Goal: Entertainment & Leisure: Consume media (video, audio)

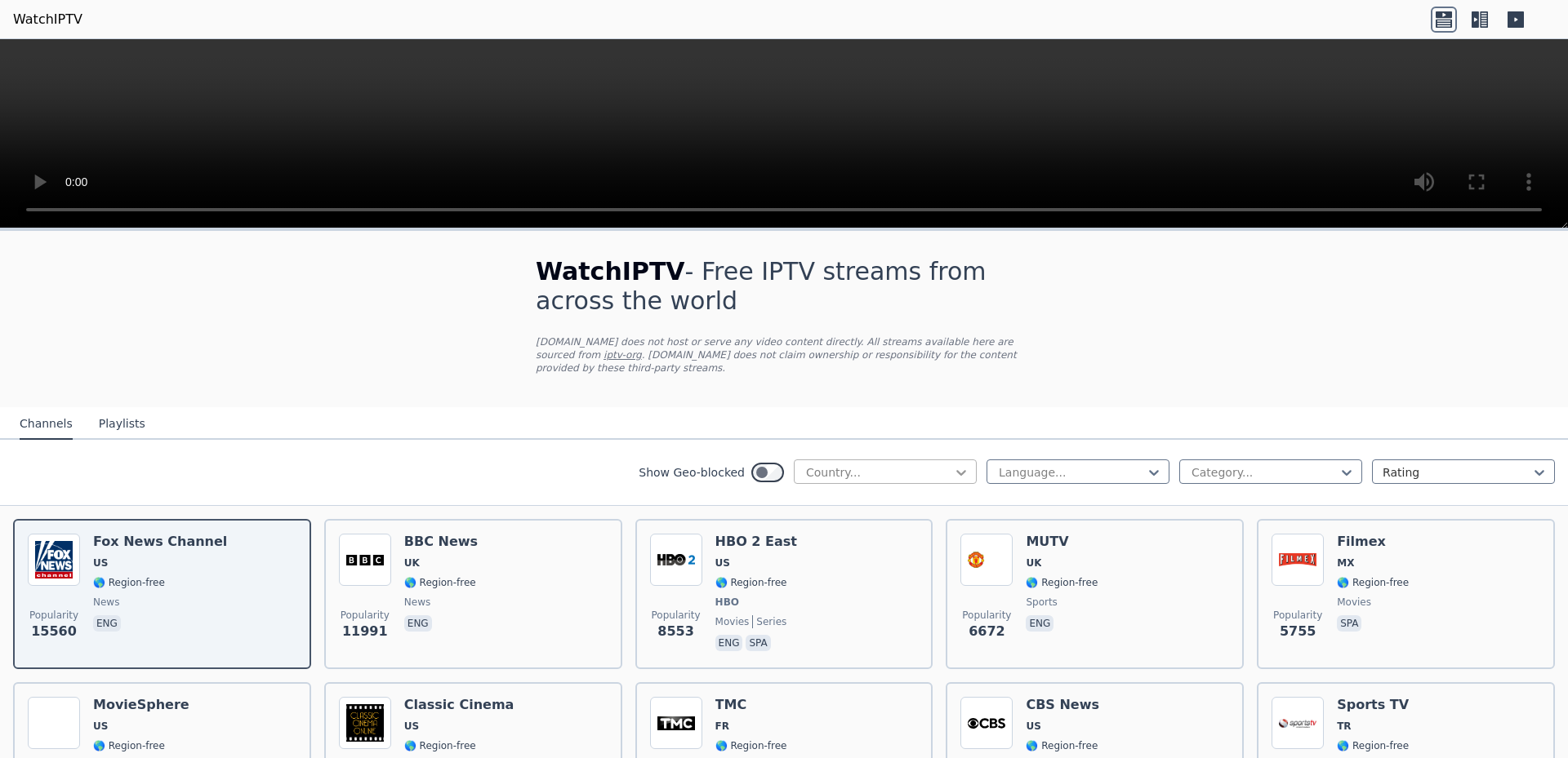
click at [953, 465] on icon at bounding box center [961, 473] width 17 height 17
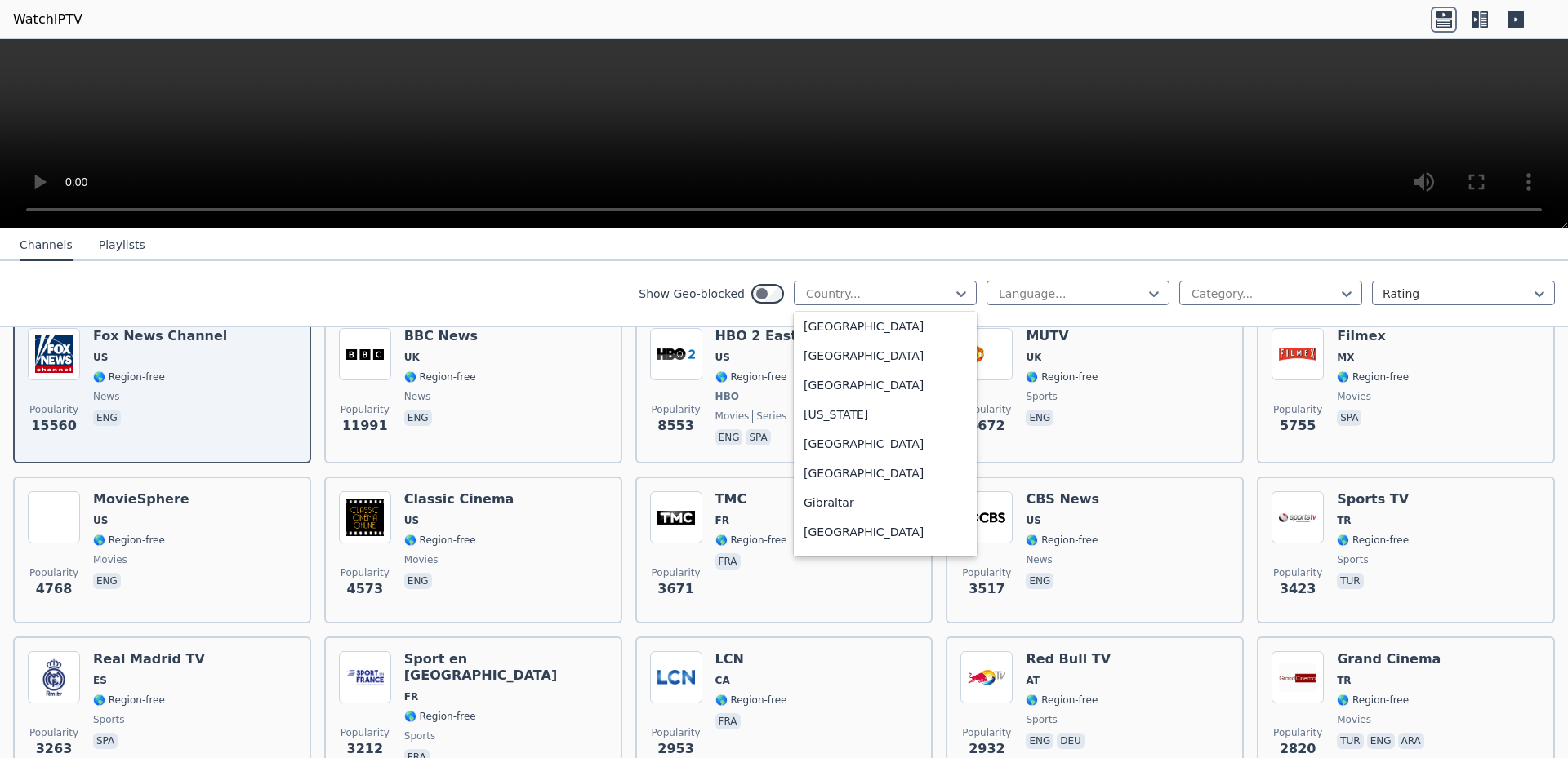
scroll to position [1923, 0]
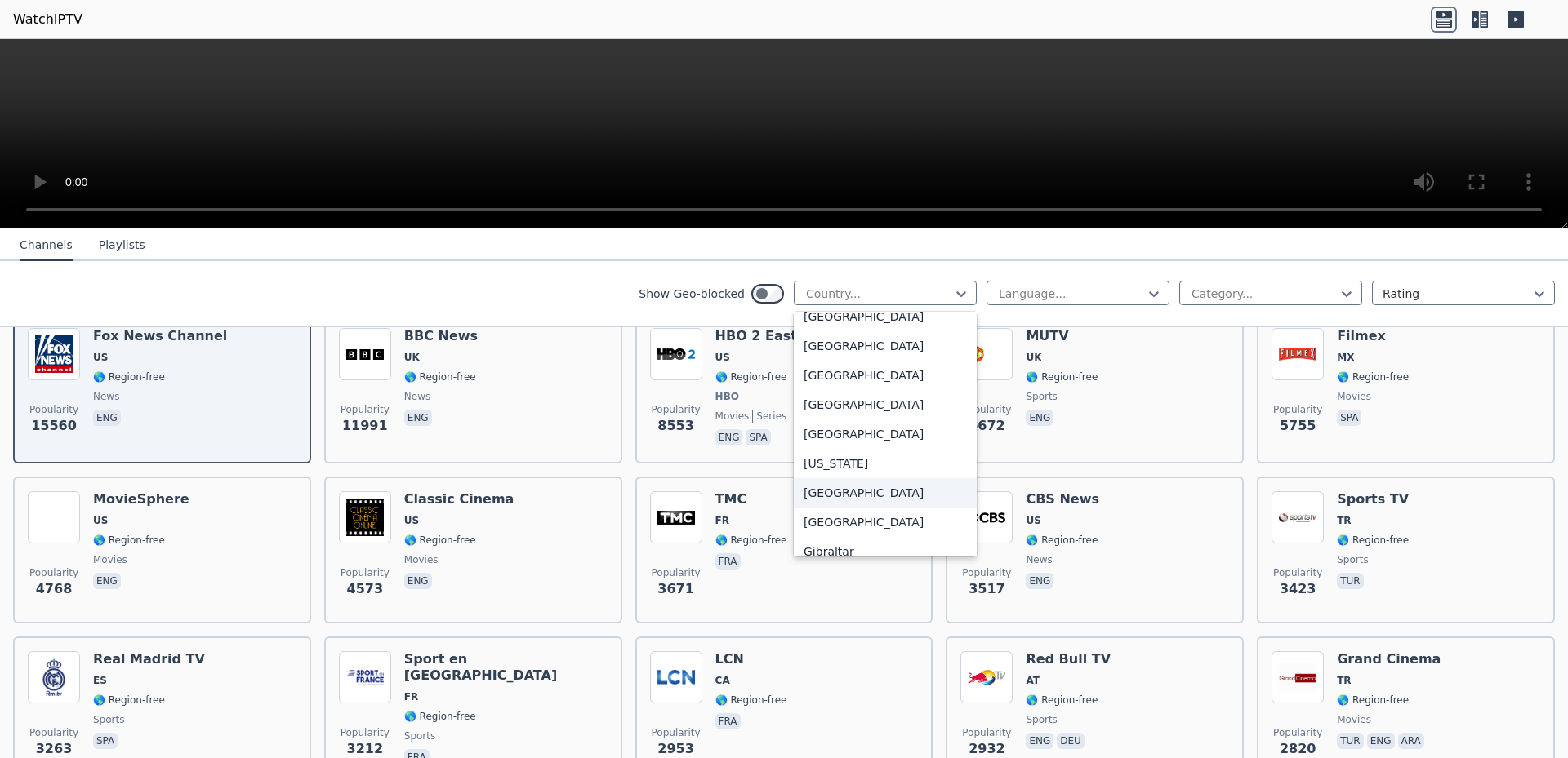
click at [810, 508] on div "[GEOGRAPHIC_DATA]" at bounding box center [885, 493] width 183 height 29
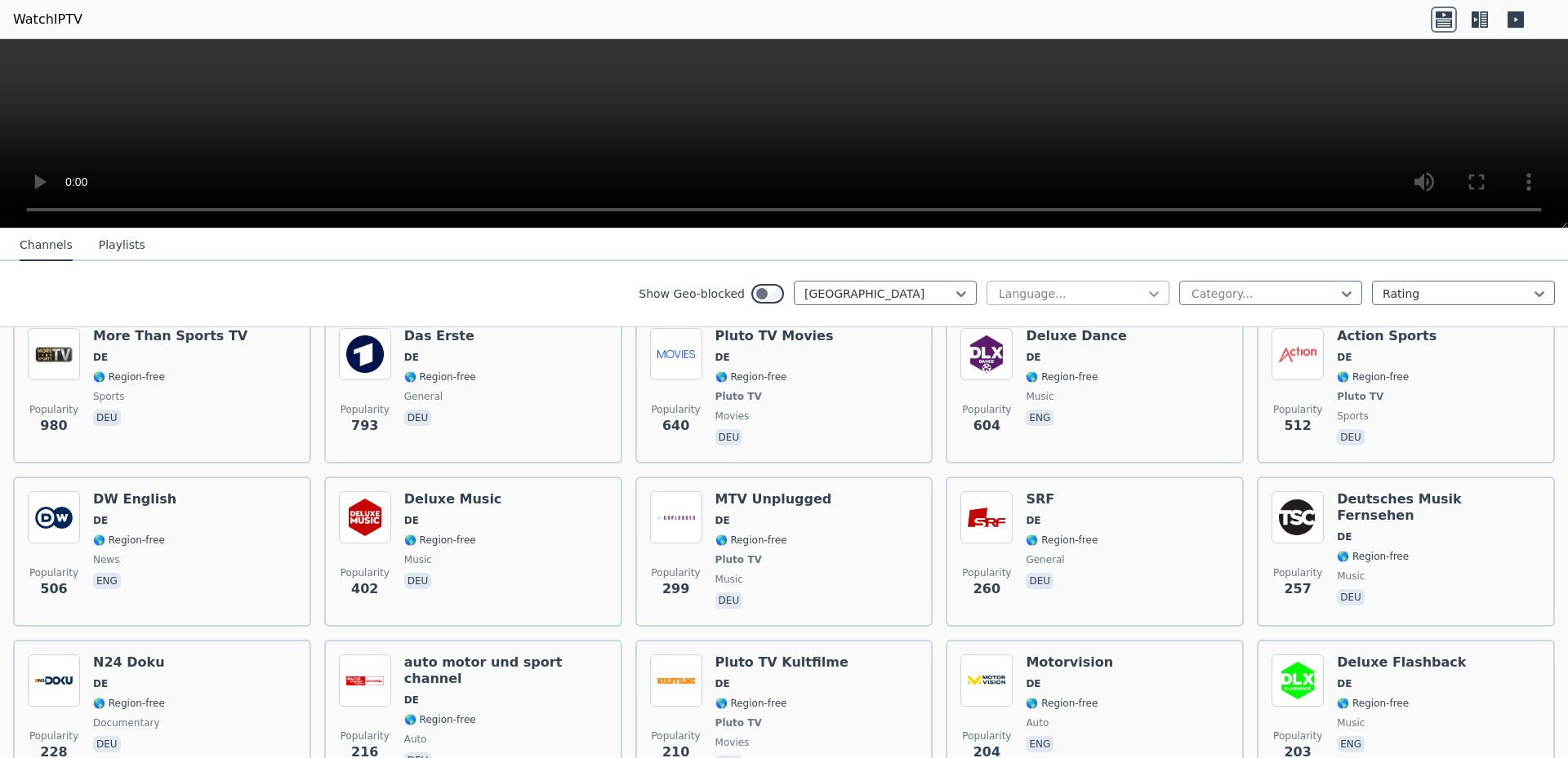
click at [1146, 293] on icon at bounding box center [1154, 293] width 17 height 17
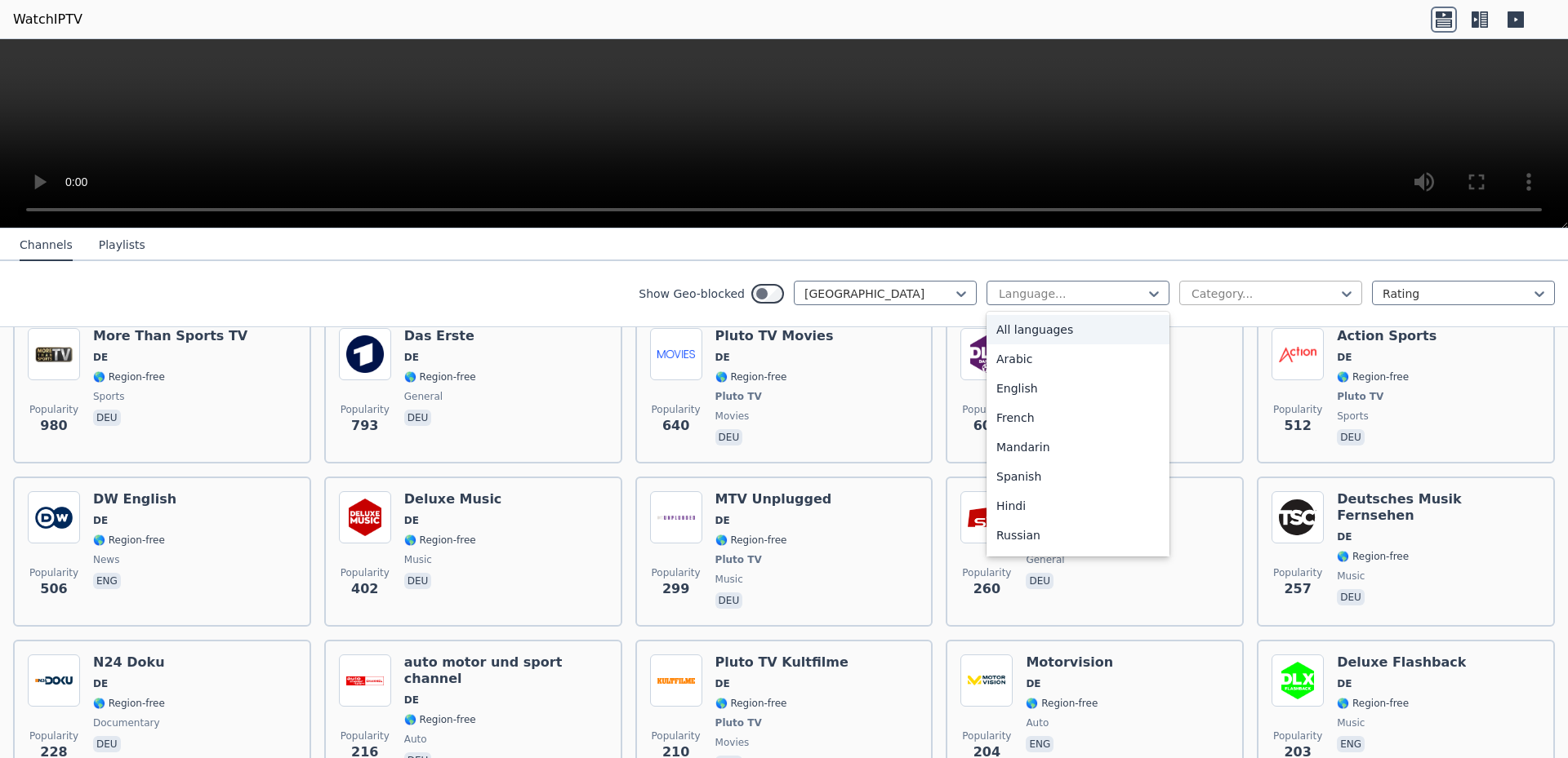
click at [1297, 289] on div at bounding box center [1264, 293] width 148 height 17
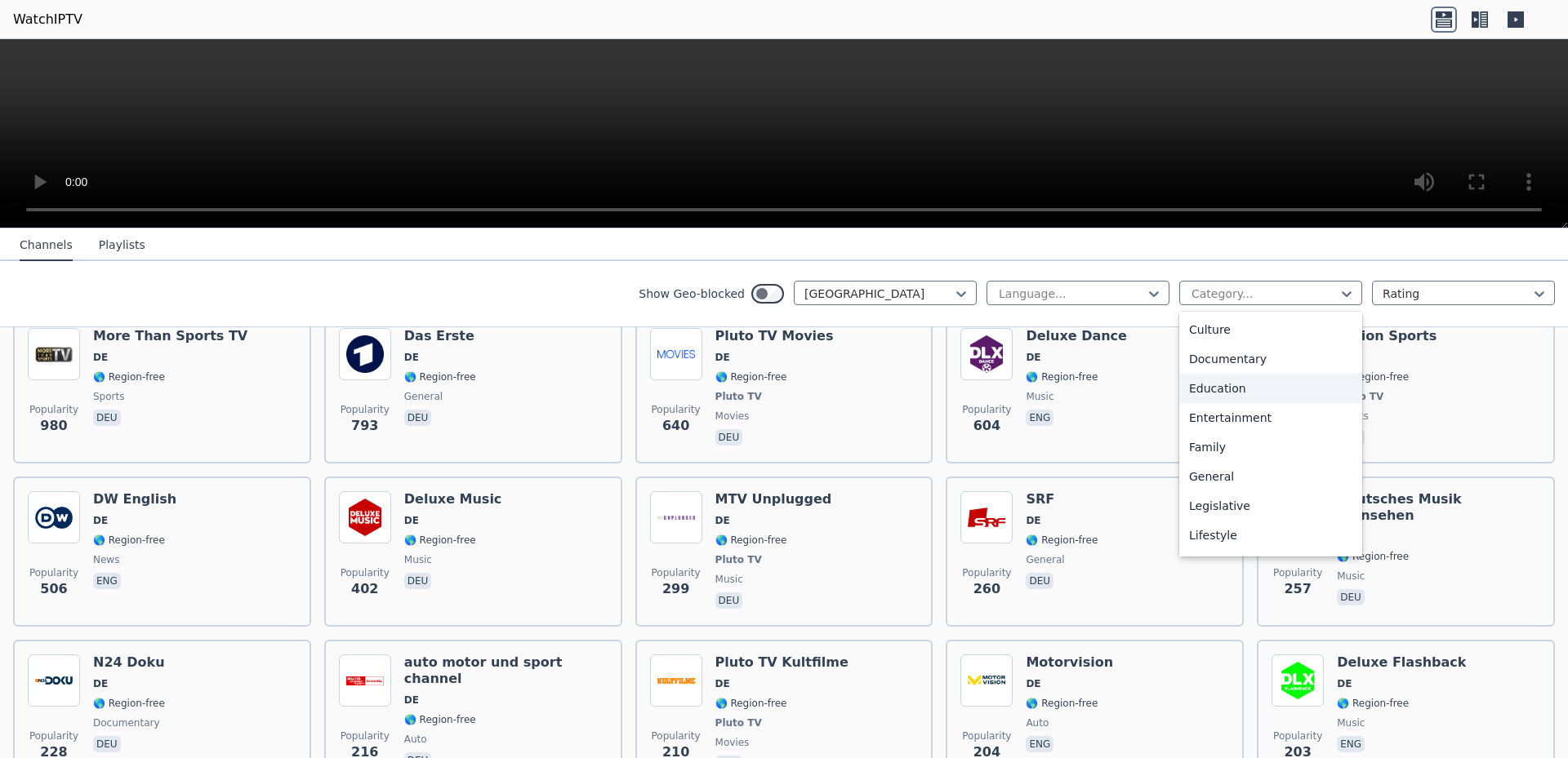
scroll to position [411, 0]
click at [1209, 358] on div "Movies" at bounding box center [1271, 359] width 183 height 29
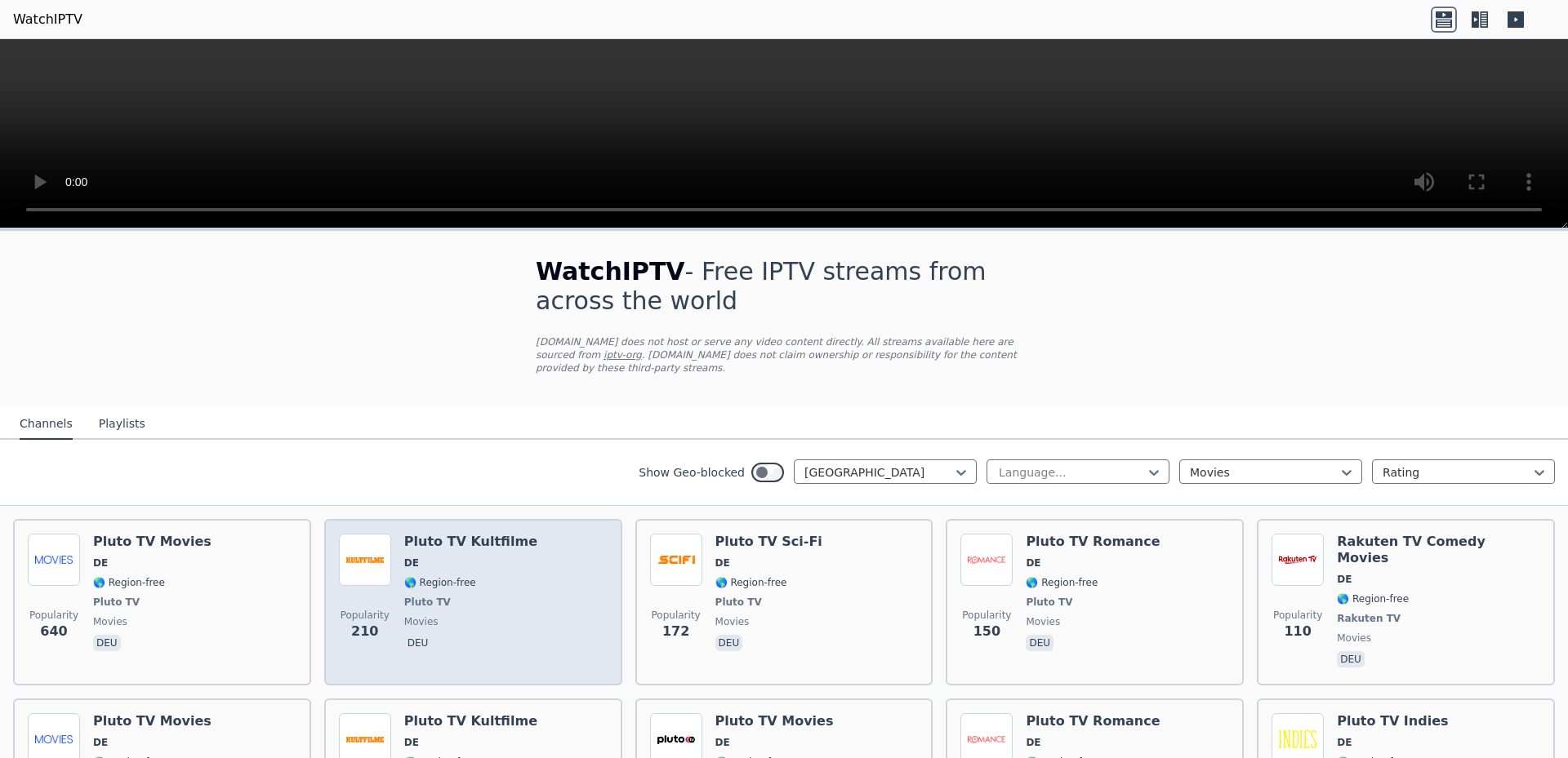
click at [476, 533] on h6 "Pluto TV Kultfilme" at bounding box center [471, 541] width 133 height 17
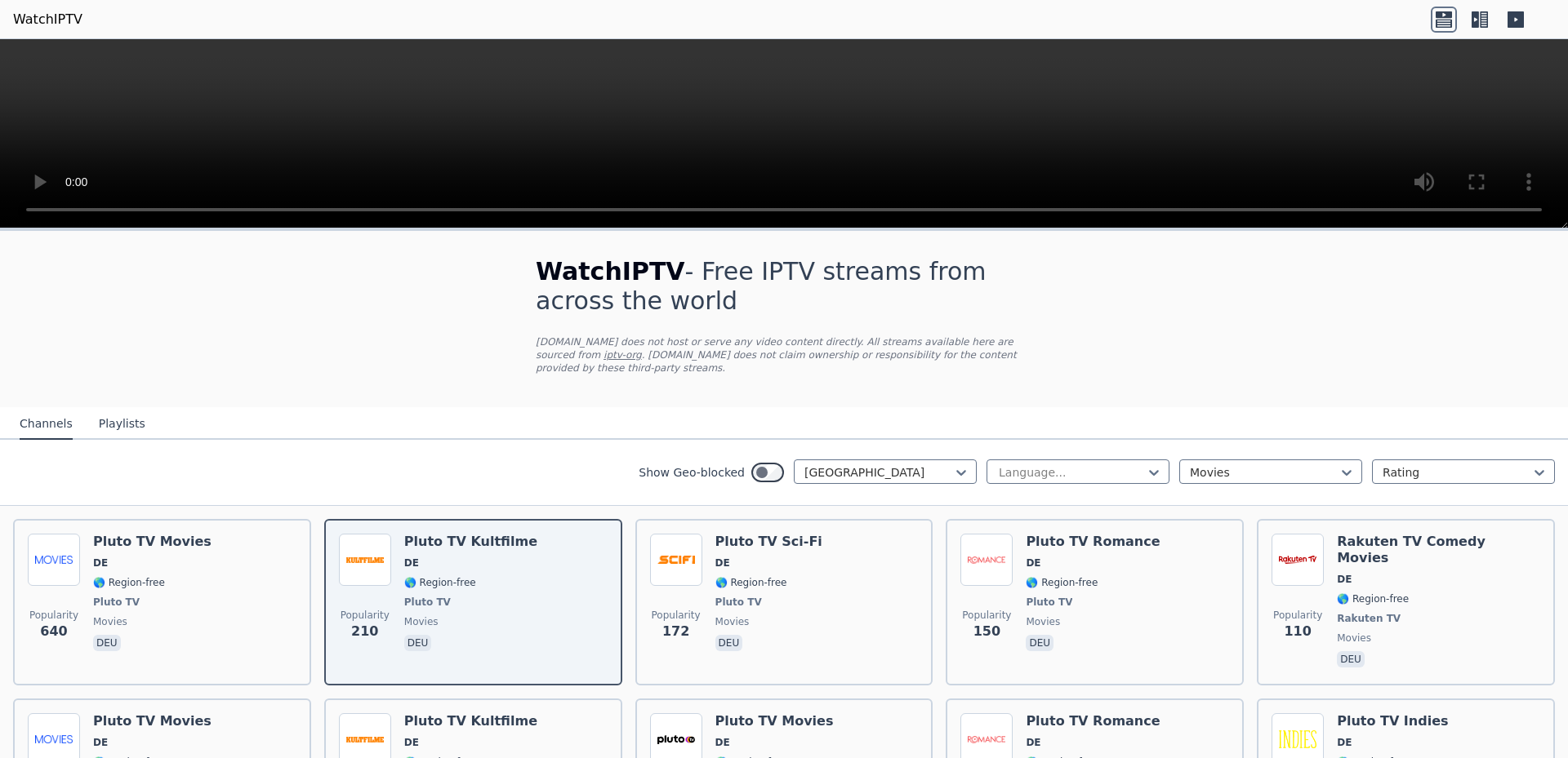
click at [112, 416] on button "Playlists" at bounding box center [122, 425] width 46 height 31
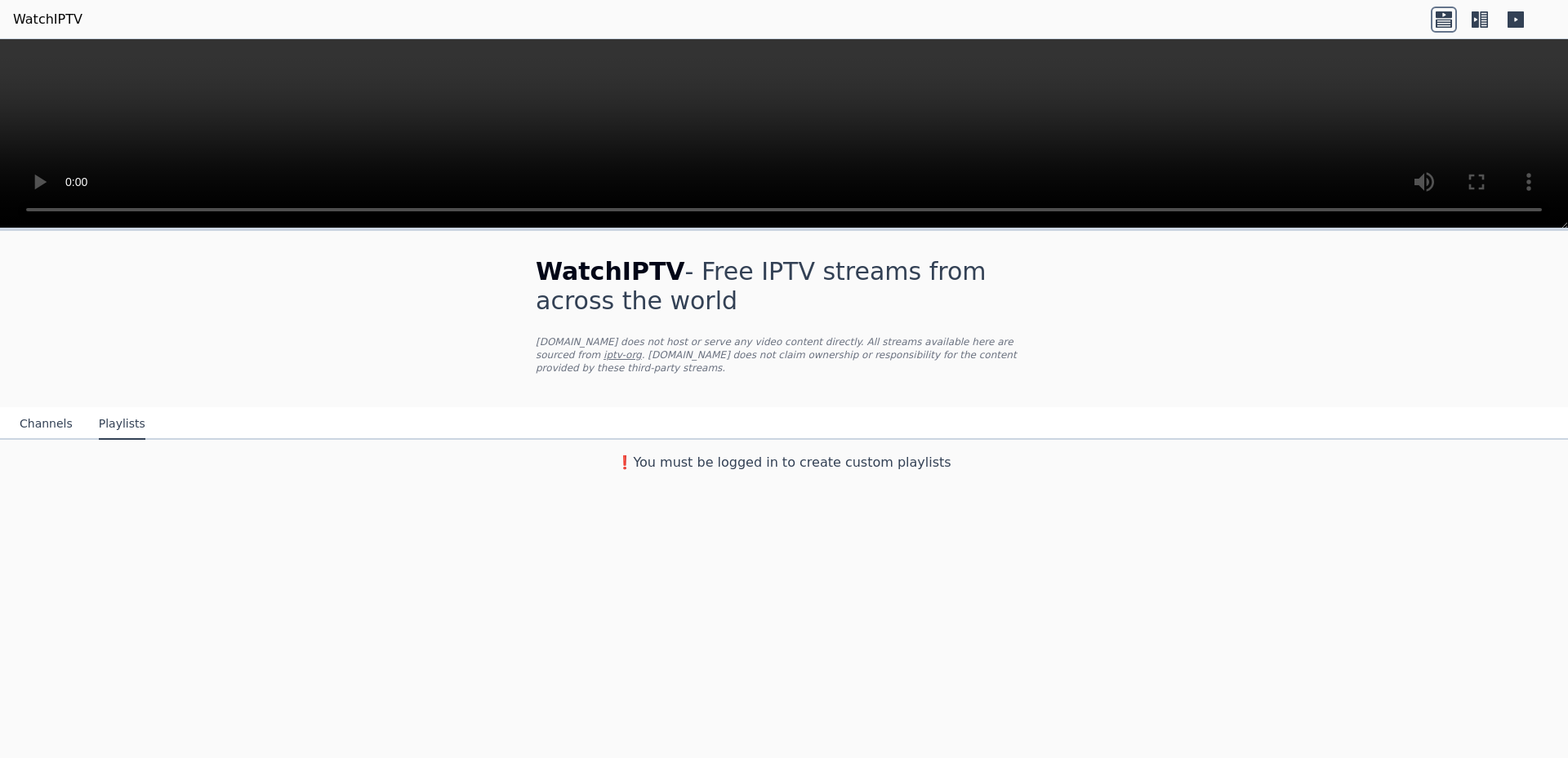
click at [50, 416] on button "Channels" at bounding box center [46, 425] width 53 height 31
